Goal: Book appointment/travel/reservation

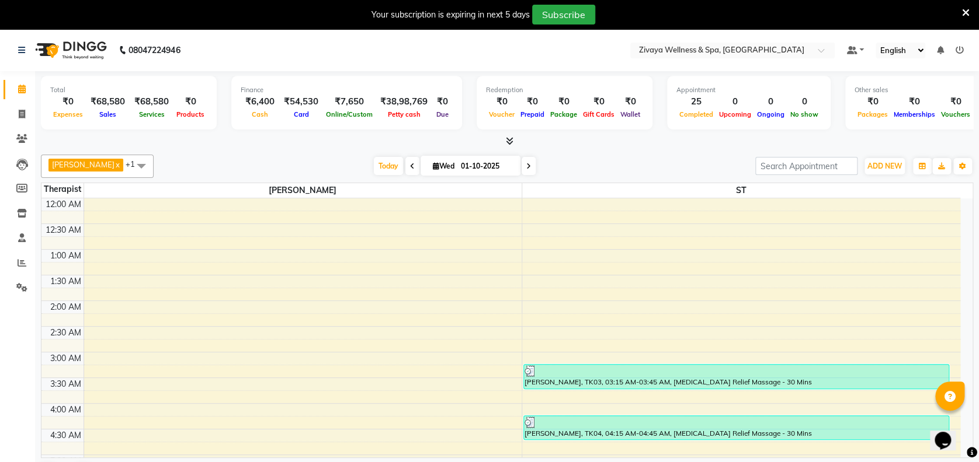
scroll to position [881, 0]
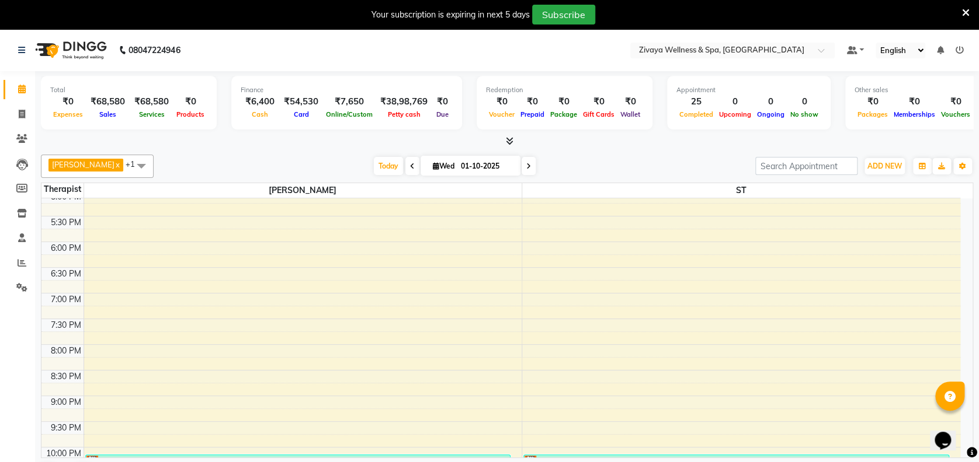
click at [962, 420] on div "Opens Chat This icon Opens the chat window." at bounding box center [948, 420] width 28 height 0
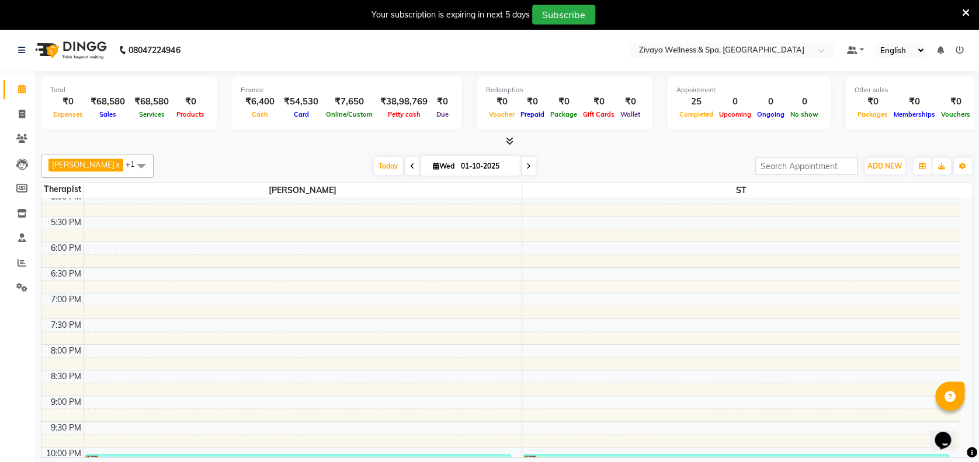
click at [962, 420] on div "Opens Chat This icon Opens the chat window." at bounding box center [948, 420] width 28 height 0
click at [524, 166] on span at bounding box center [528, 166] width 14 height 18
type input "02-10-2025"
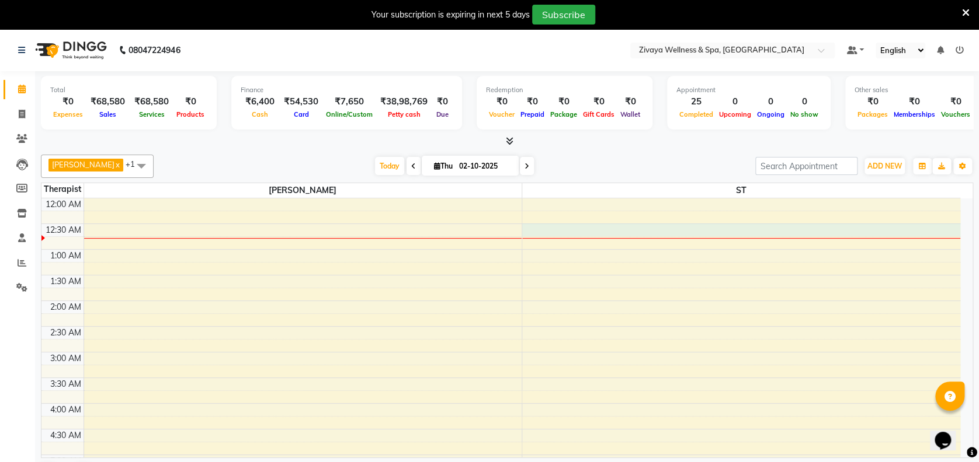
click at [749, 236] on td at bounding box center [521, 242] width 876 height 13
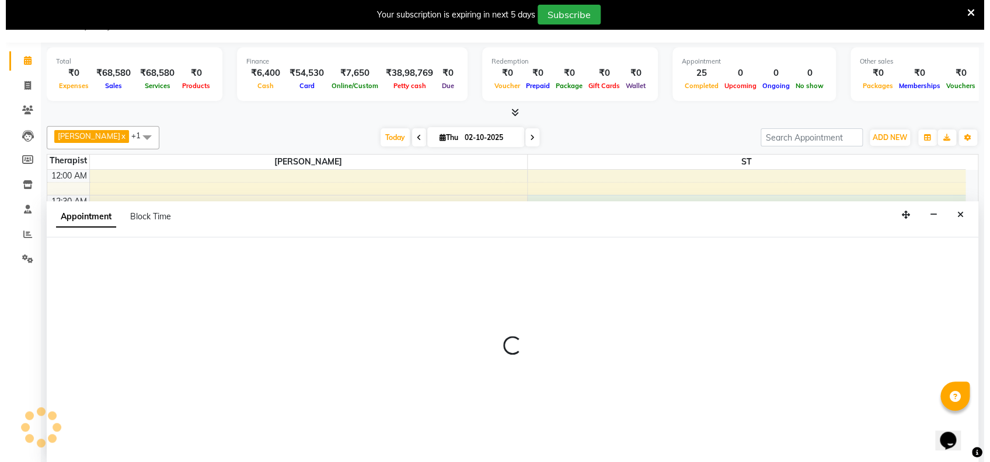
scroll to position [29, 0]
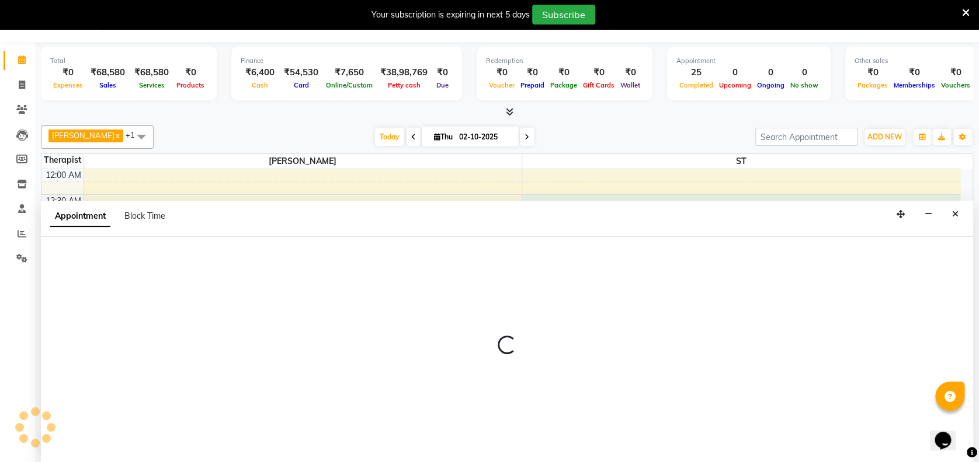
select select "62791"
select select "30"
select select "tentative"
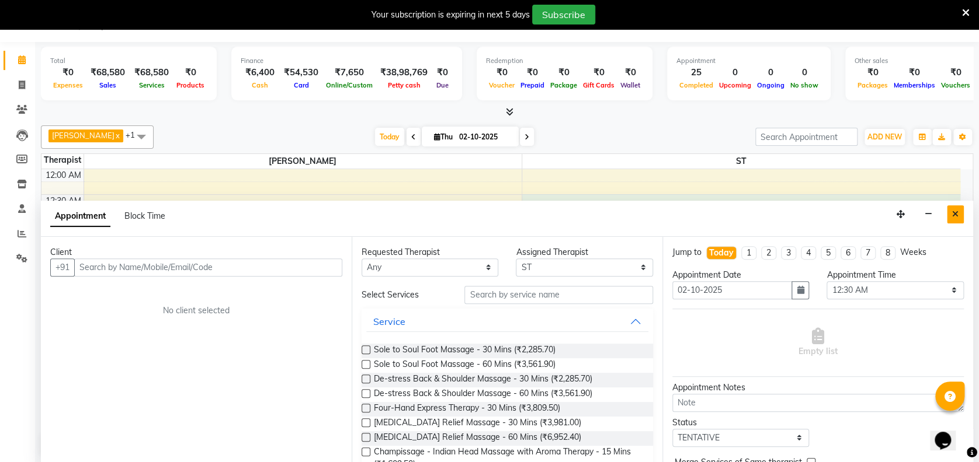
click at [953, 220] on button "Close" at bounding box center [954, 215] width 17 height 18
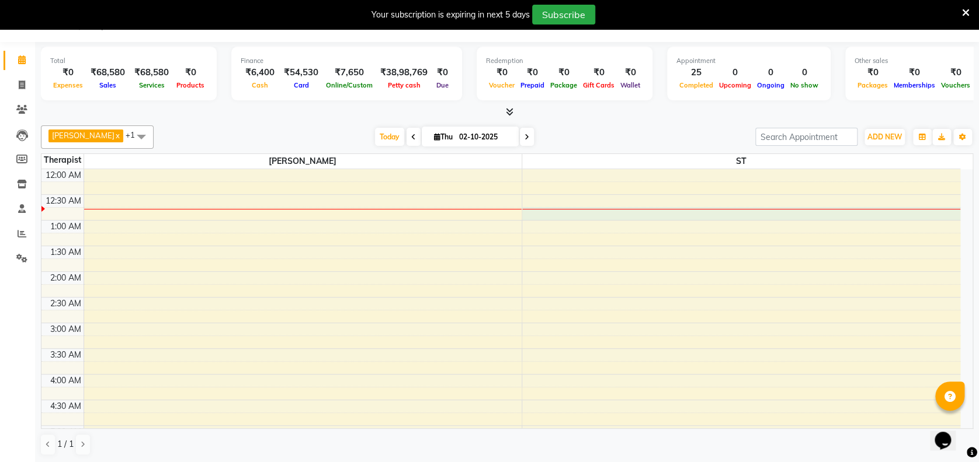
select select "62791"
select select "45"
select select "tentative"
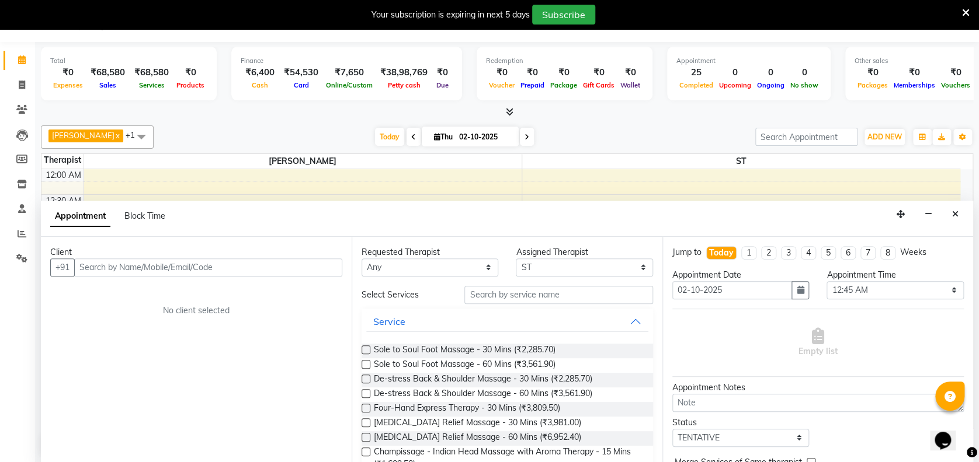
click at [249, 264] on input "text" at bounding box center [208, 268] width 268 height 18
type input "Niyankuru"
click at [339, 260] on button "Add Client" at bounding box center [318, 268] width 48 height 18
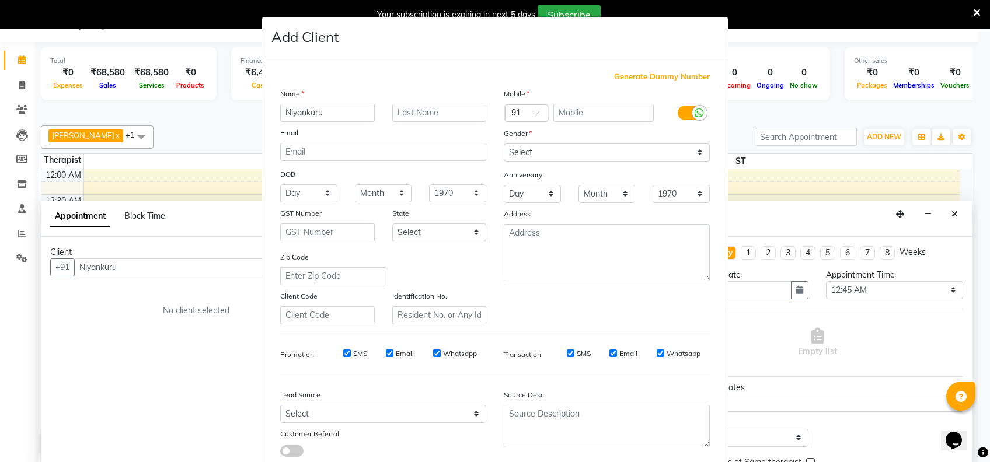
click at [654, 76] on span "Generate Dummy Number" at bounding box center [662, 77] width 96 height 12
type input "1311800001858"
checkbox input "false"
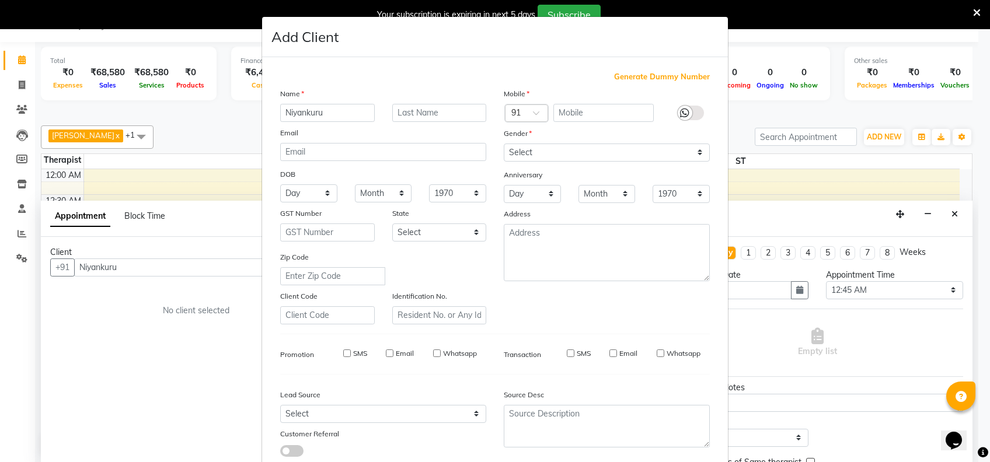
checkbox input "false"
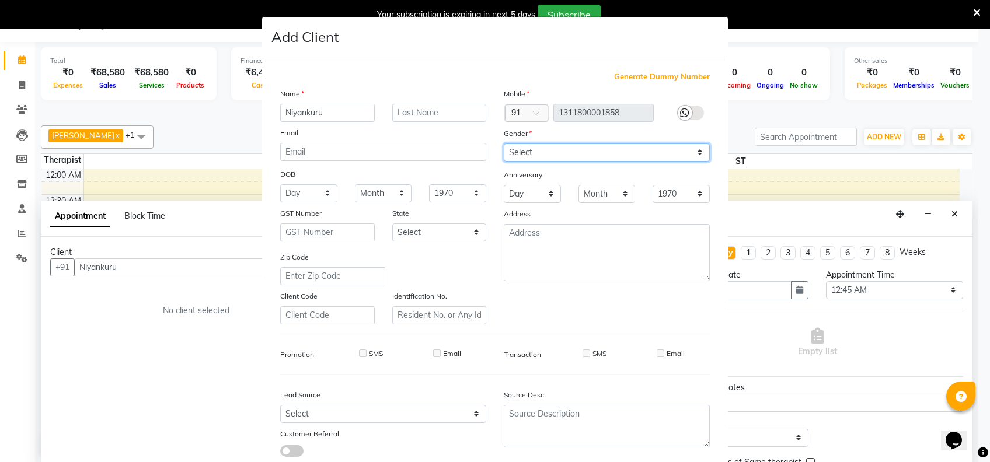
click at [561, 152] on select "Select [DEMOGRAPHIC_DATA] [DEMOGRAPHIC_DATA] Other Prefer Not To Say" at bounding box center [607, 153] width 206 height 18
select select "[DEMOGRAPHIC_DATA]"
click at [504, 144] on select "Select [DEMOGRAPHIC_DATA] [DEMOGRAPHIC_DATA] Other Prefer Not To Say" at bounding box center [607, 153] width 206 height 18
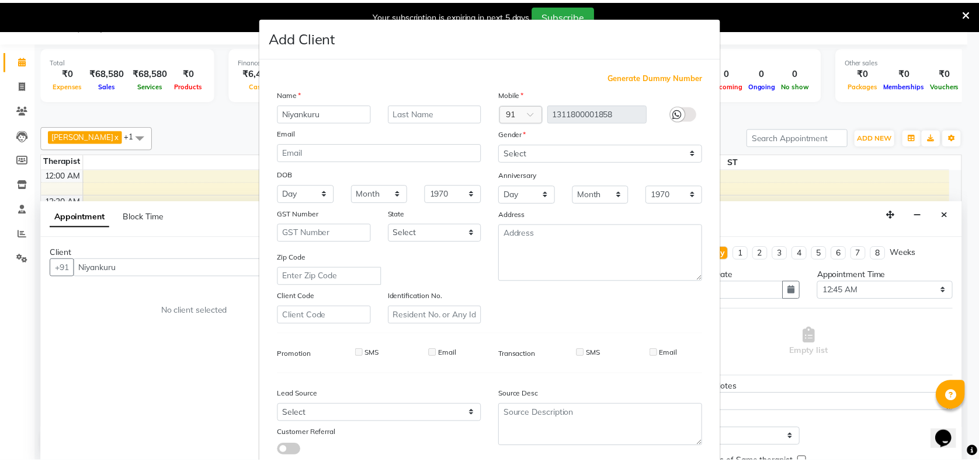
scroll to position [74, 0]
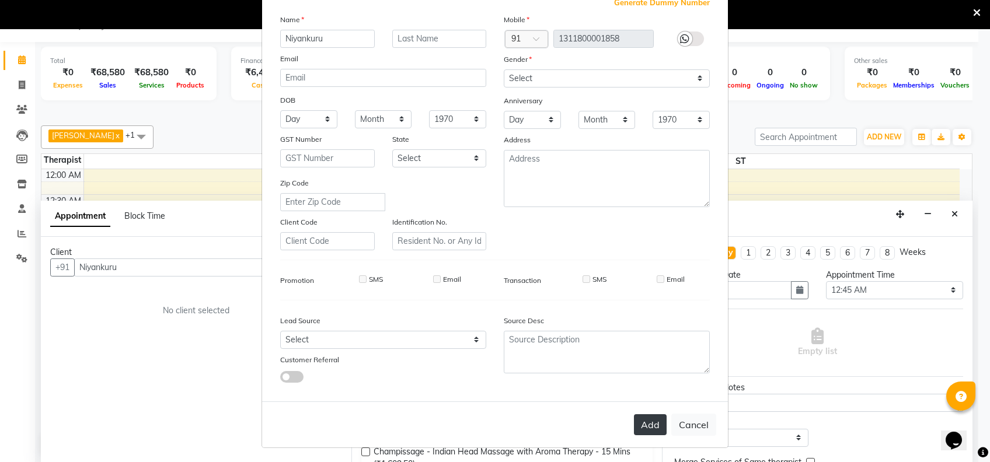
click at [648, 423] on button "Add" at bounding box center [650, 425] width 33 height 21
type input "1311800001858"
select select
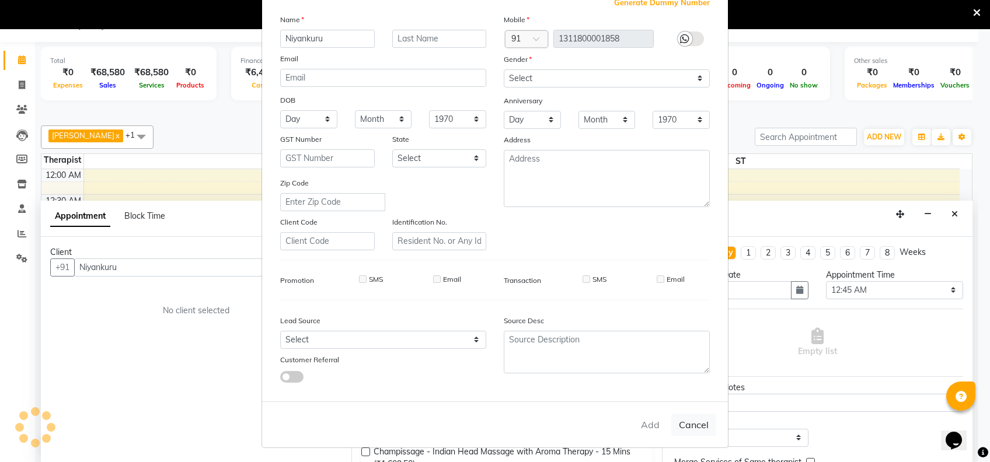
select select
checkbox input "false"
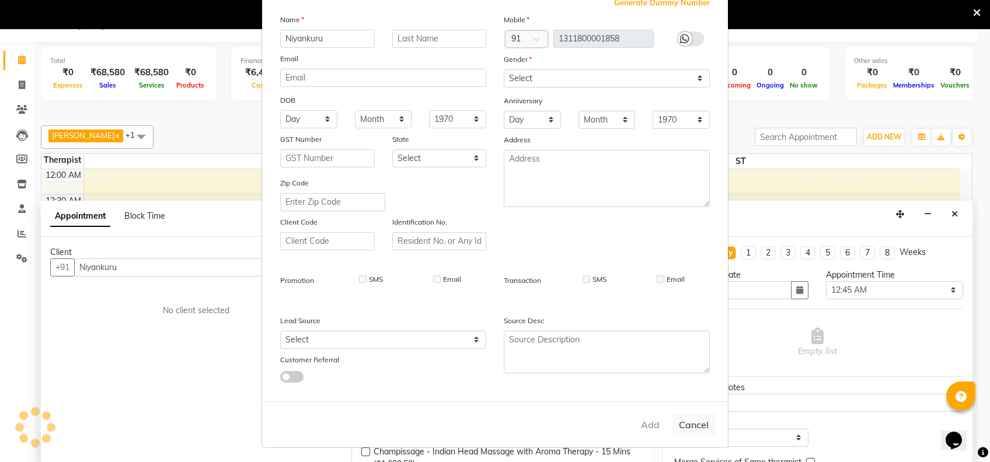
checkbox input "false"
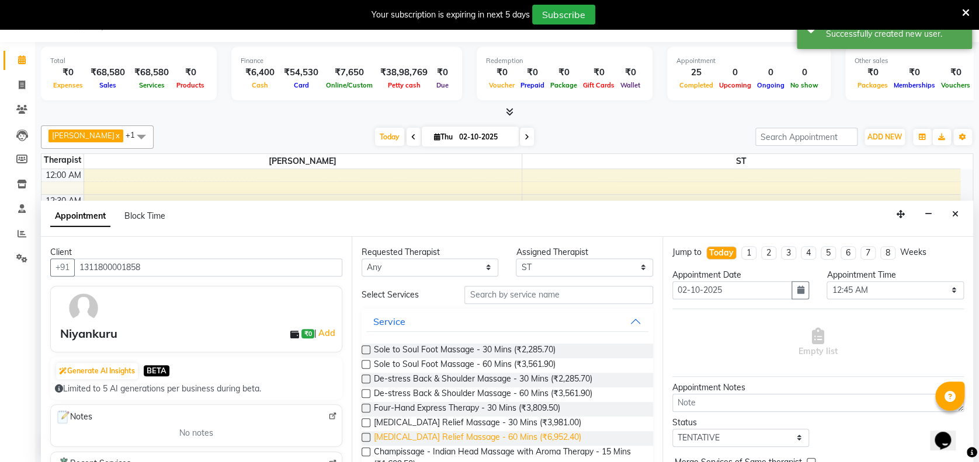
click at [533, 439] on span "[MEDICAL_DATA] Relief Massage - 60 Mins (₹6,952.40)" at bounding box center [477, 438] width 207 height 15
checkbox input "false"
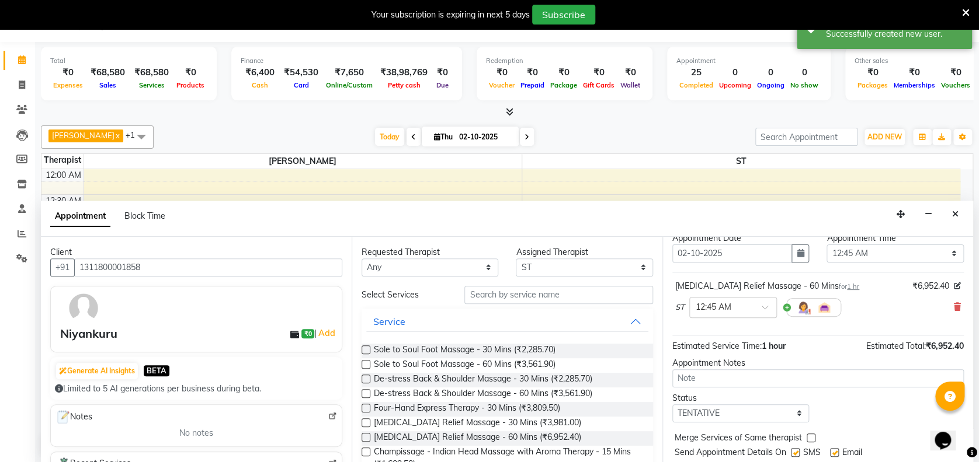
scroll to position [69, 0]
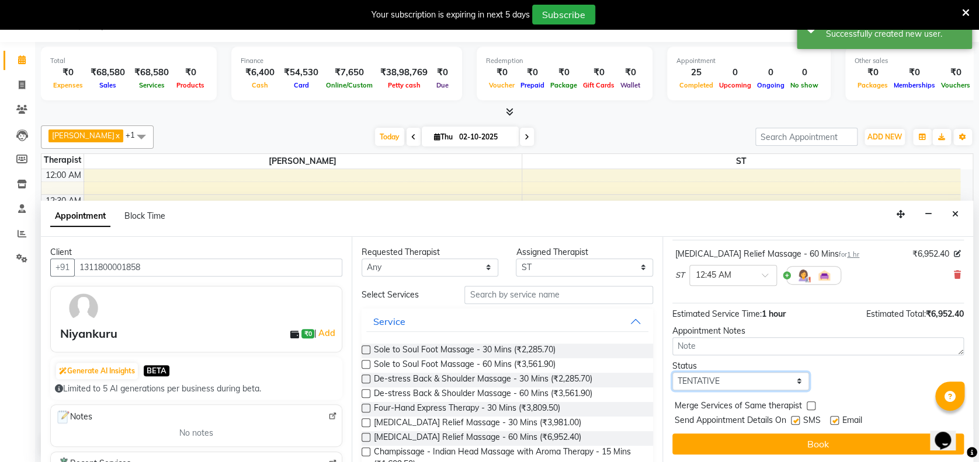
click at [768, 387] on select "Select TENTATIVE CONFIRM CHECK-IN UPCOMING" at bounding box center [740, 382] width 137 height 18
select select "confirm booking"
click at [672, 373] on select "Select TENTATIVE CONFIRM CHECK-IN UPCOMING" at bounding box center [740, 382] width 137 height 18
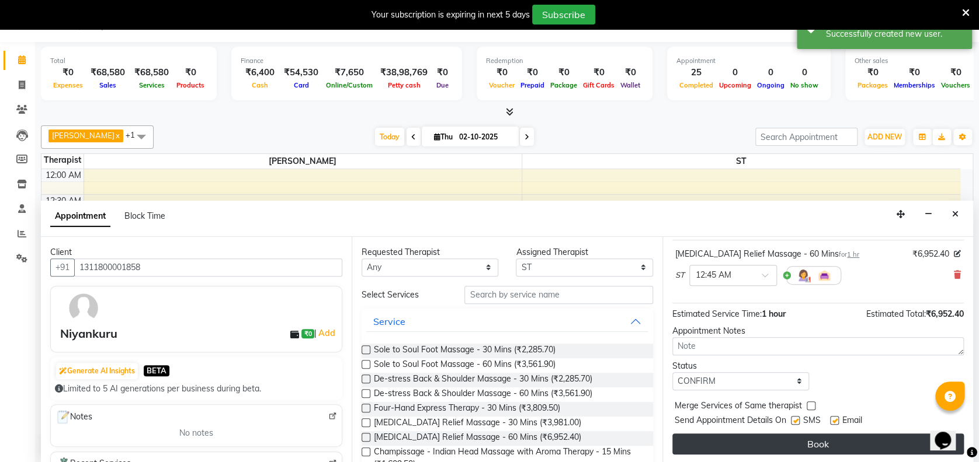
click at [826, 442] on button "Book" at bounding box center [817, 444] width 291 height 21
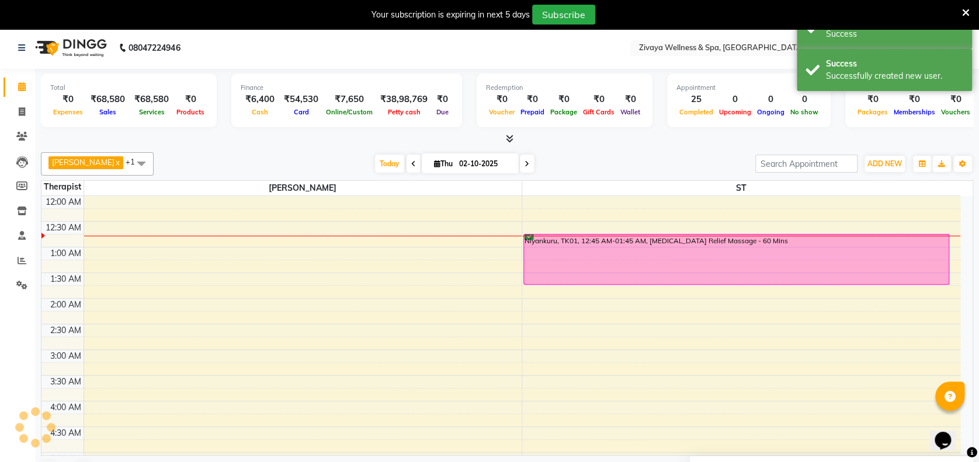
scroll to position [0, 0]
